Goal: Task Accomplishment & Management: Use online tool/utility

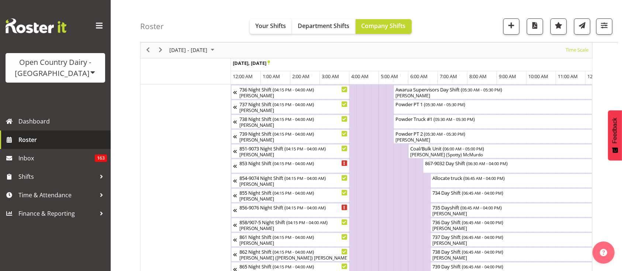
scroll to position [0, 4579]
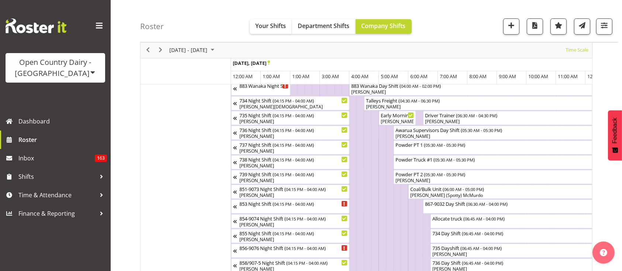
scroll to position [102, 0]
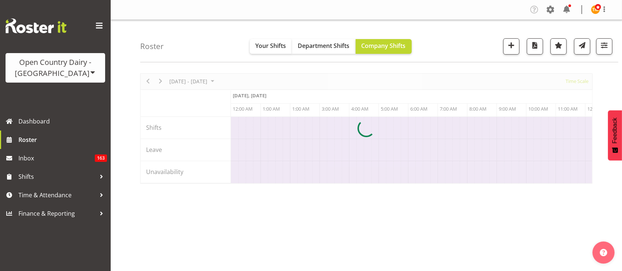
scroll to position [0, 4251]
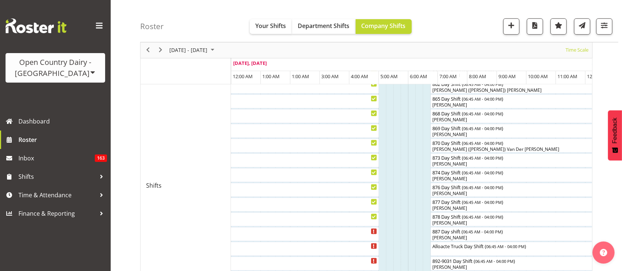
scroll to position [273, 0]
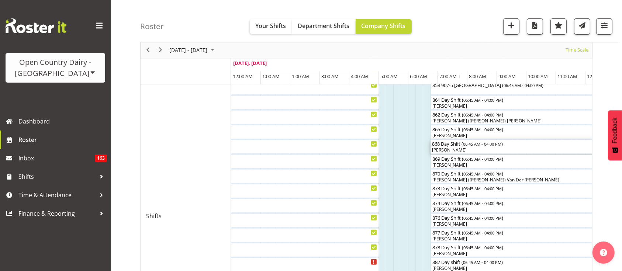
click at [473, 150] on div "[PERSON_NAME]" at bounding box center [567, 150] width 270 height 7
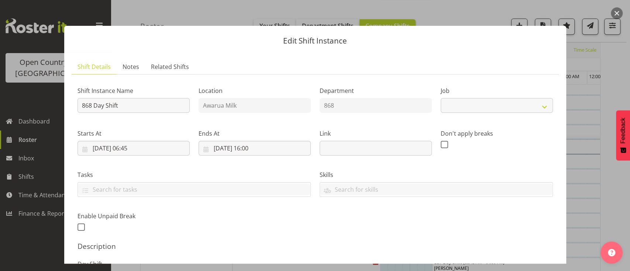
select select "10670"
click at [582, 173] on div at bounding box center [315, 135] width 630 height 271
